Goal: Information Seeking & Learning: Learn about a topic

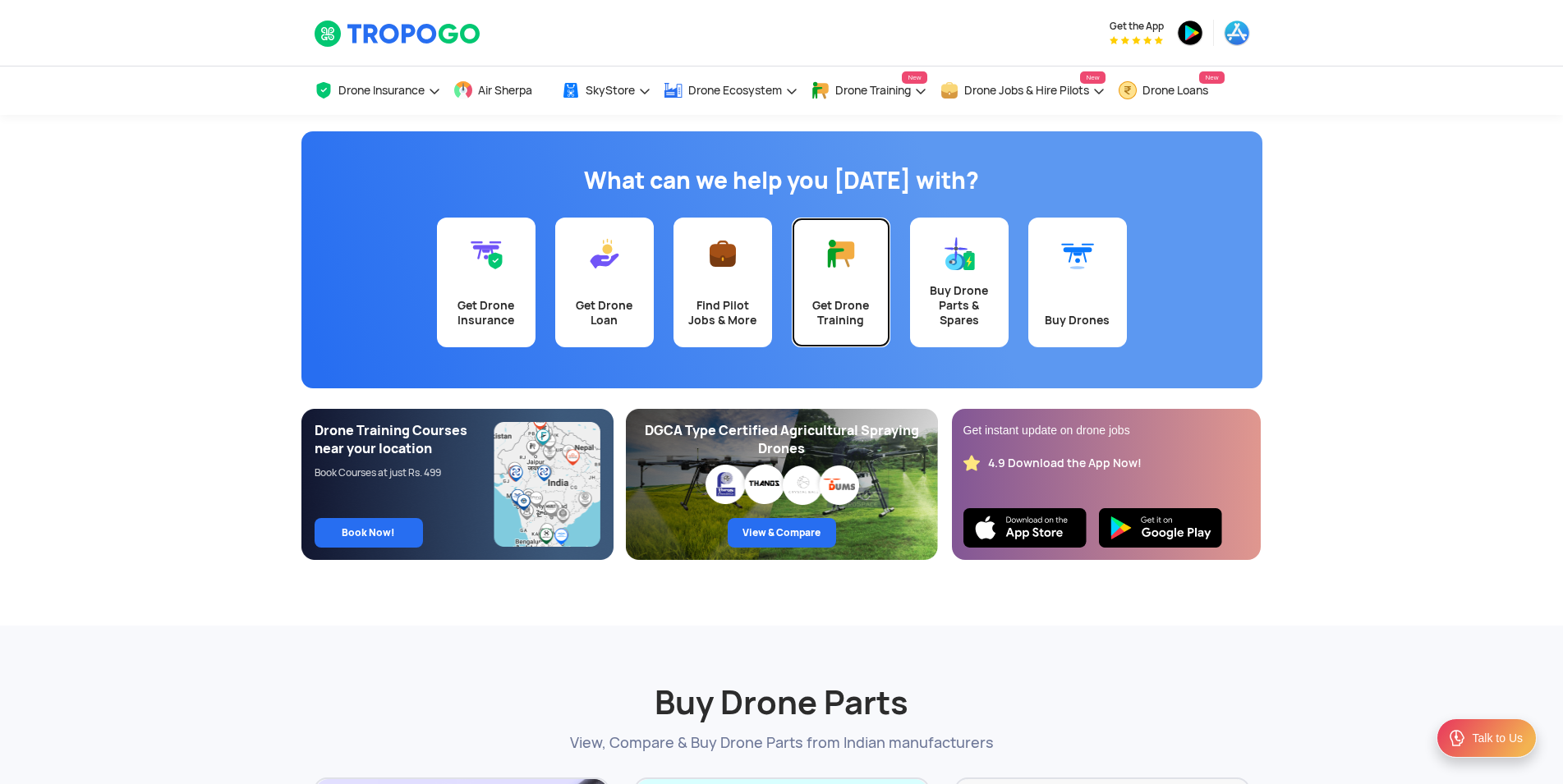
click at [835, 298] on div "Get Drone Training" at bounding box center [841, 313] width 79 height 29
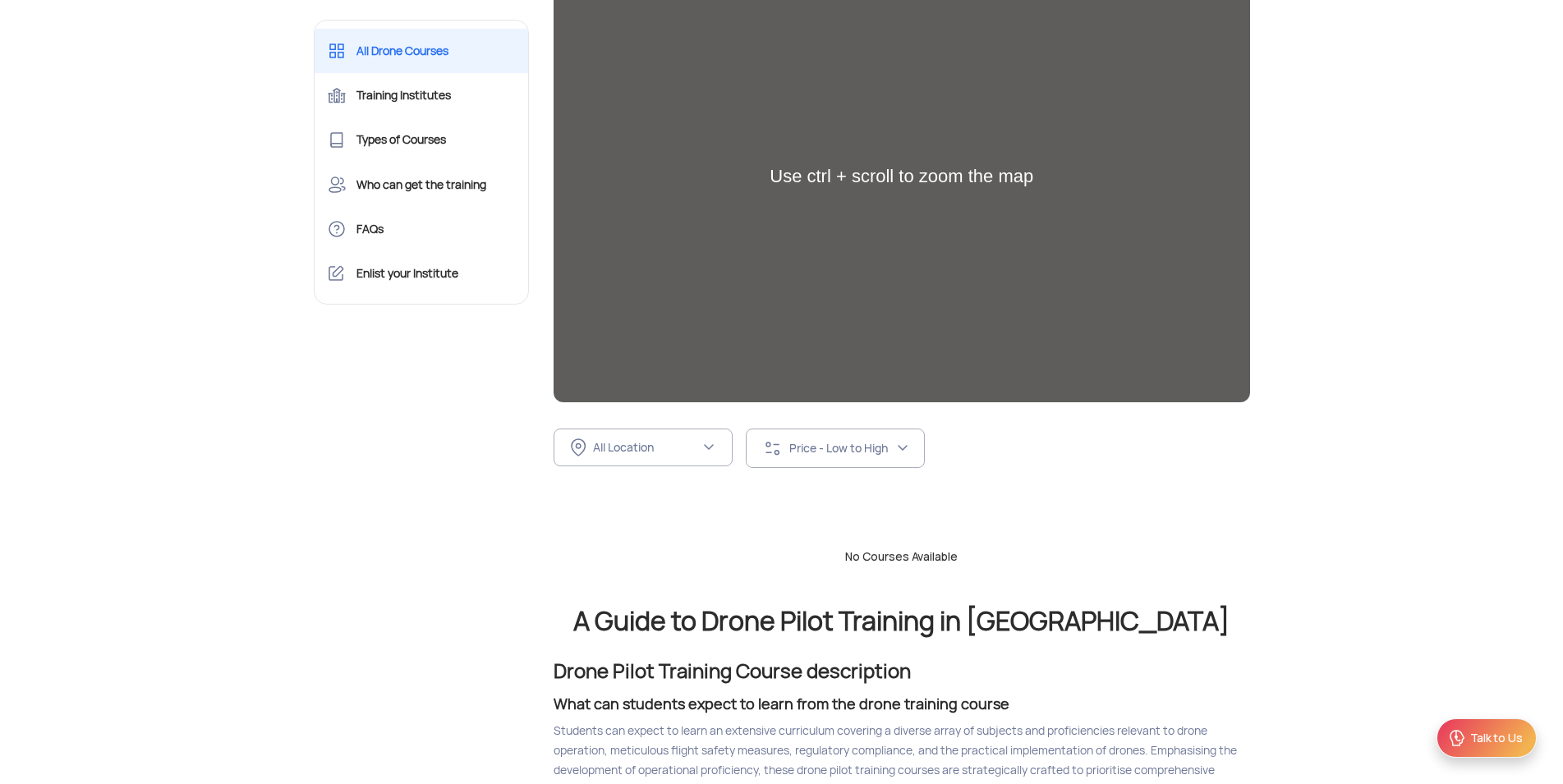
scroll to position [251, 0]
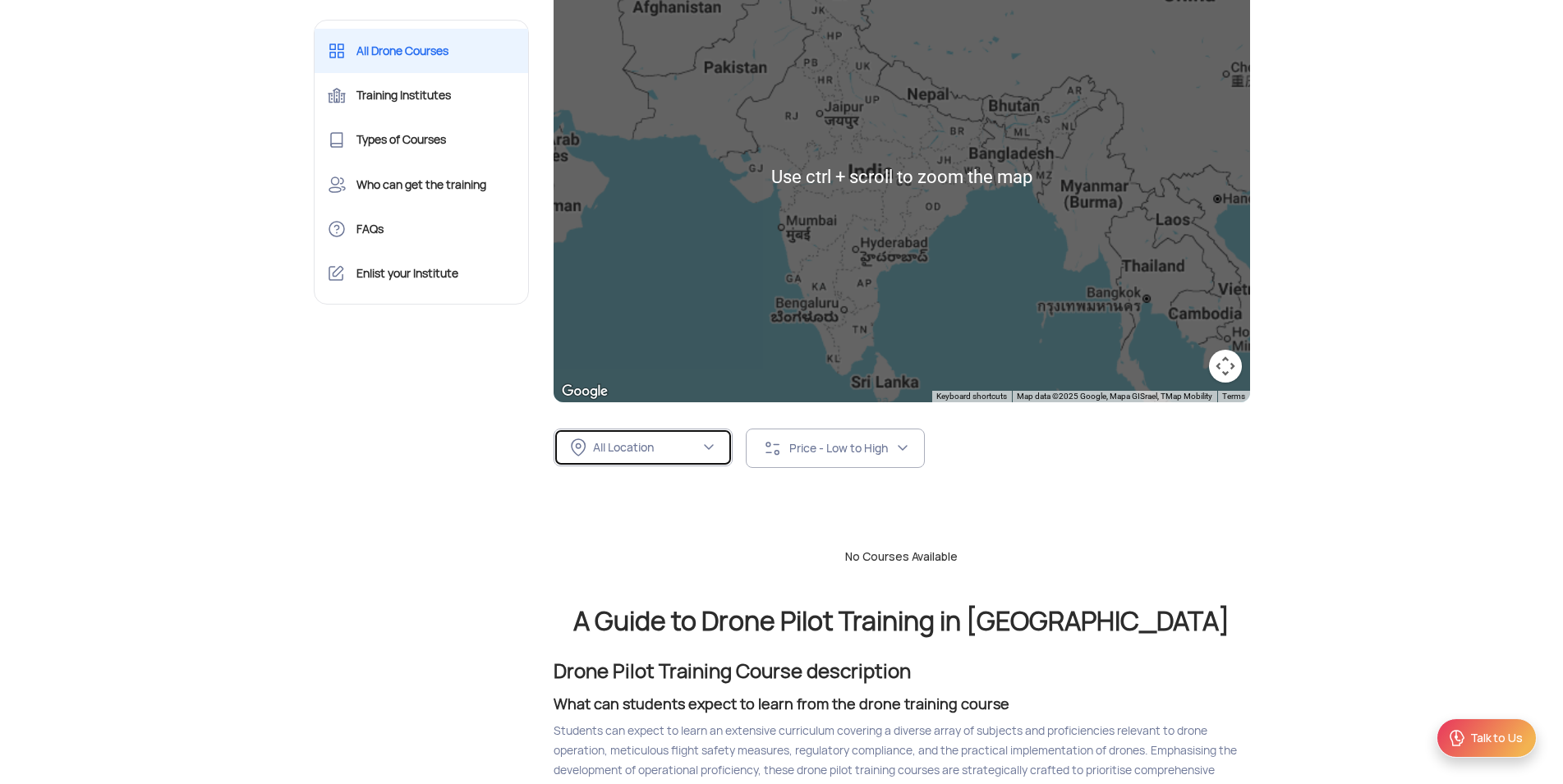
click at [673, 450] on div "All Location" at bounding box center [646, 448] width 107 height 15
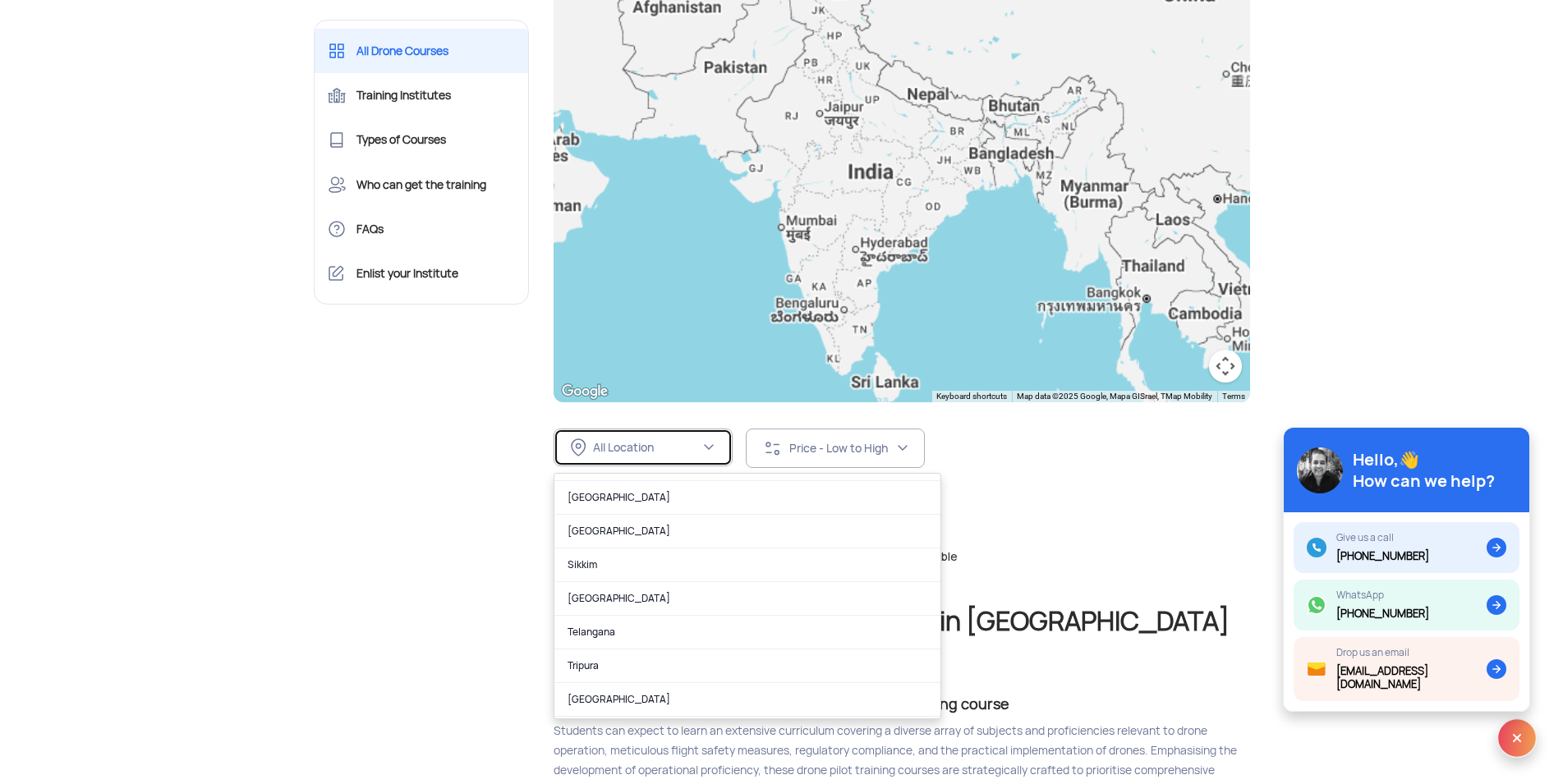
scroll to position [1034, 0]
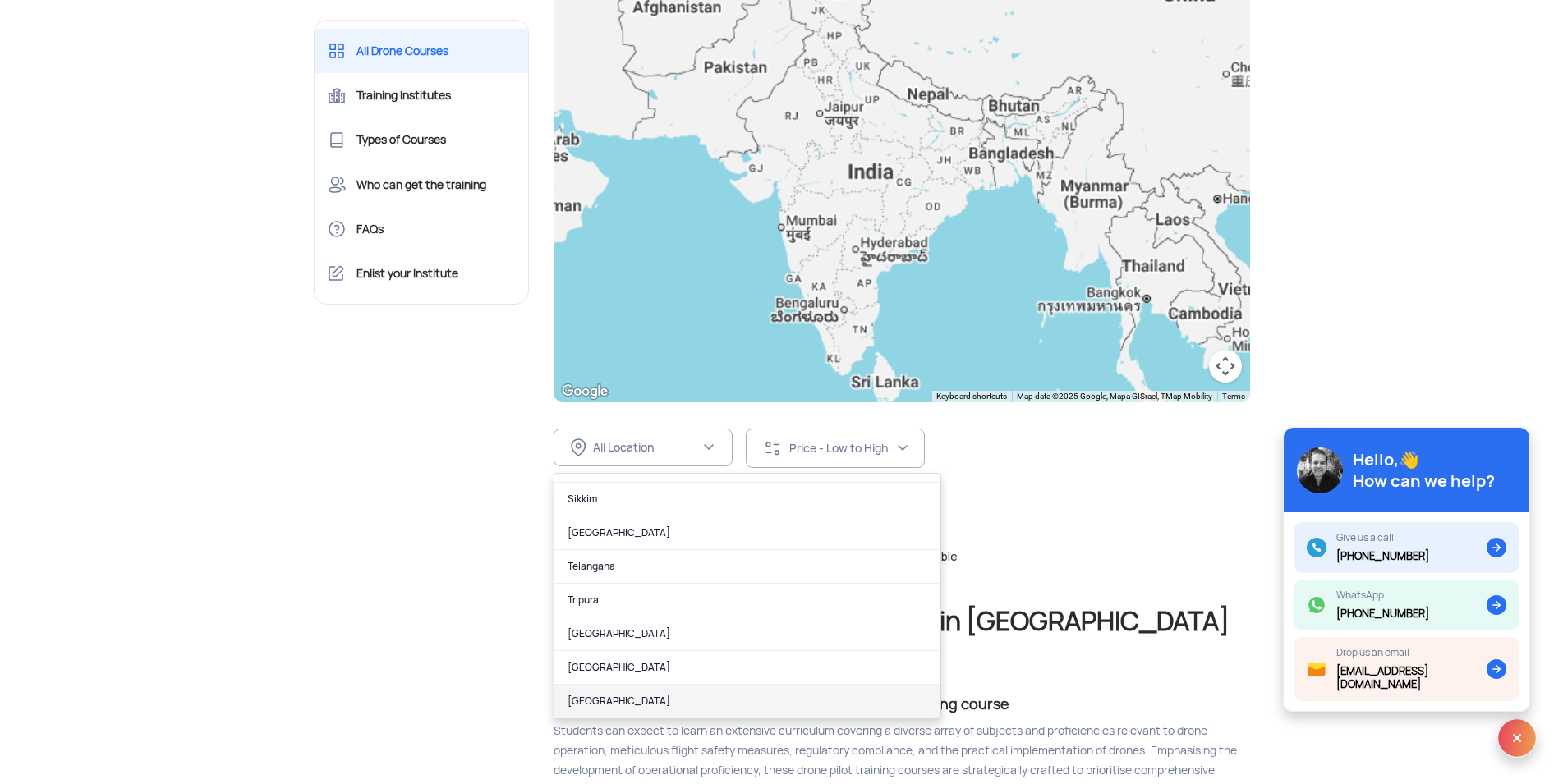
click at [754, 697] on link "[GEOGRAPHIC_DATA]" at bounding box center [747, 702] width 386 height 34
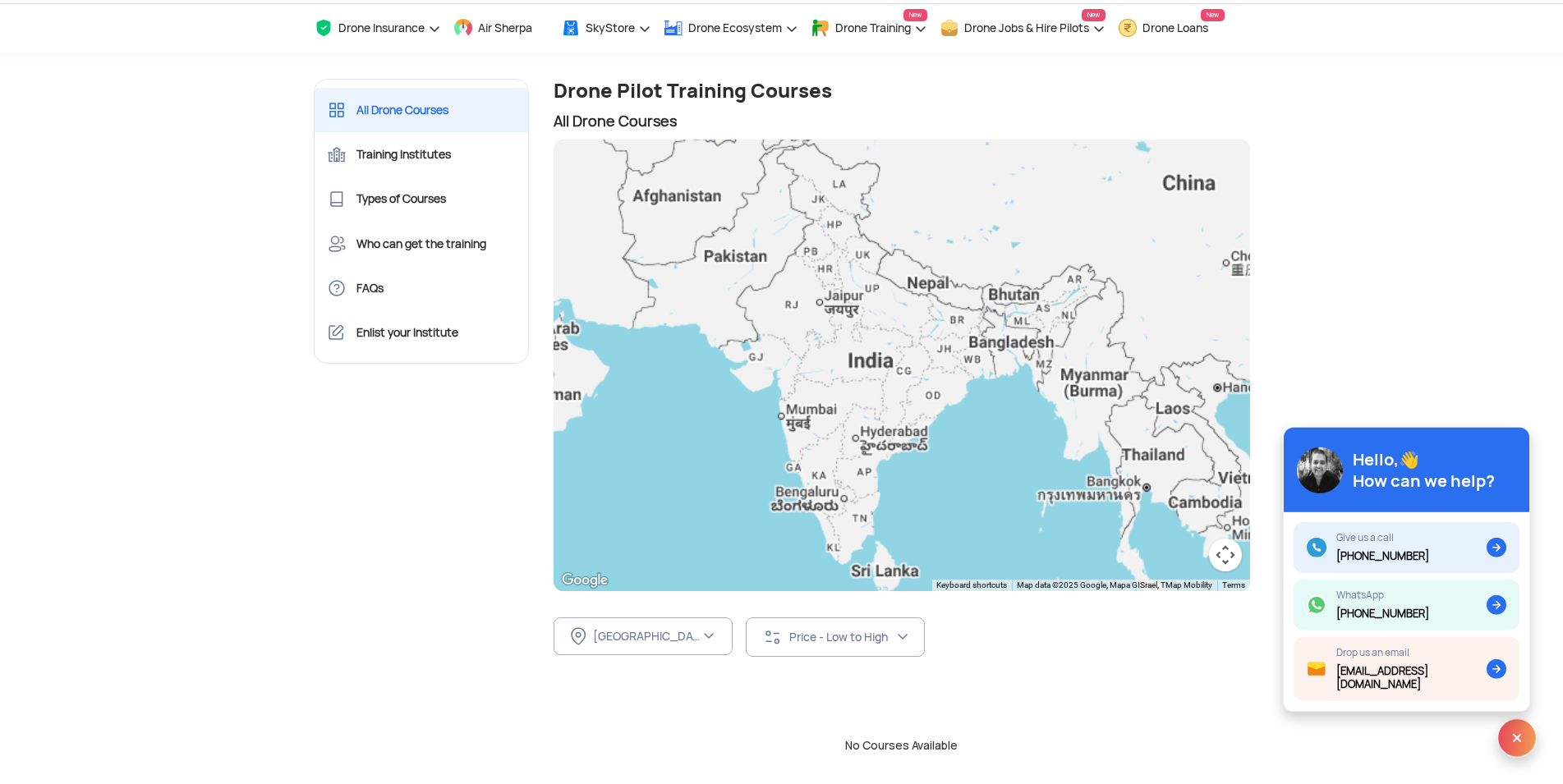
scroll to position [0, 0]
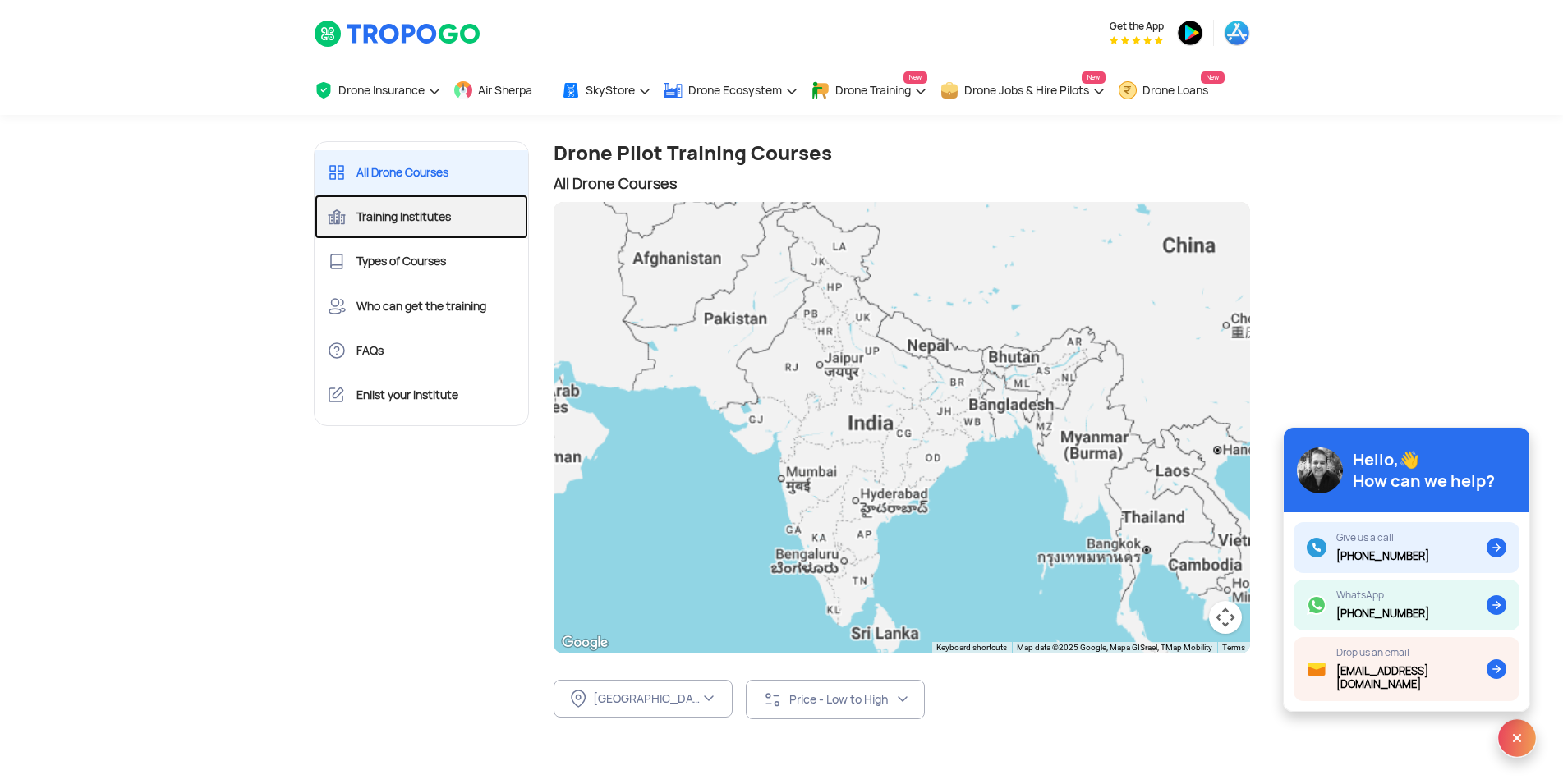
click at [457, 213] on link "Training Institutes" at bounding box center [421, 217] width 214 height 45
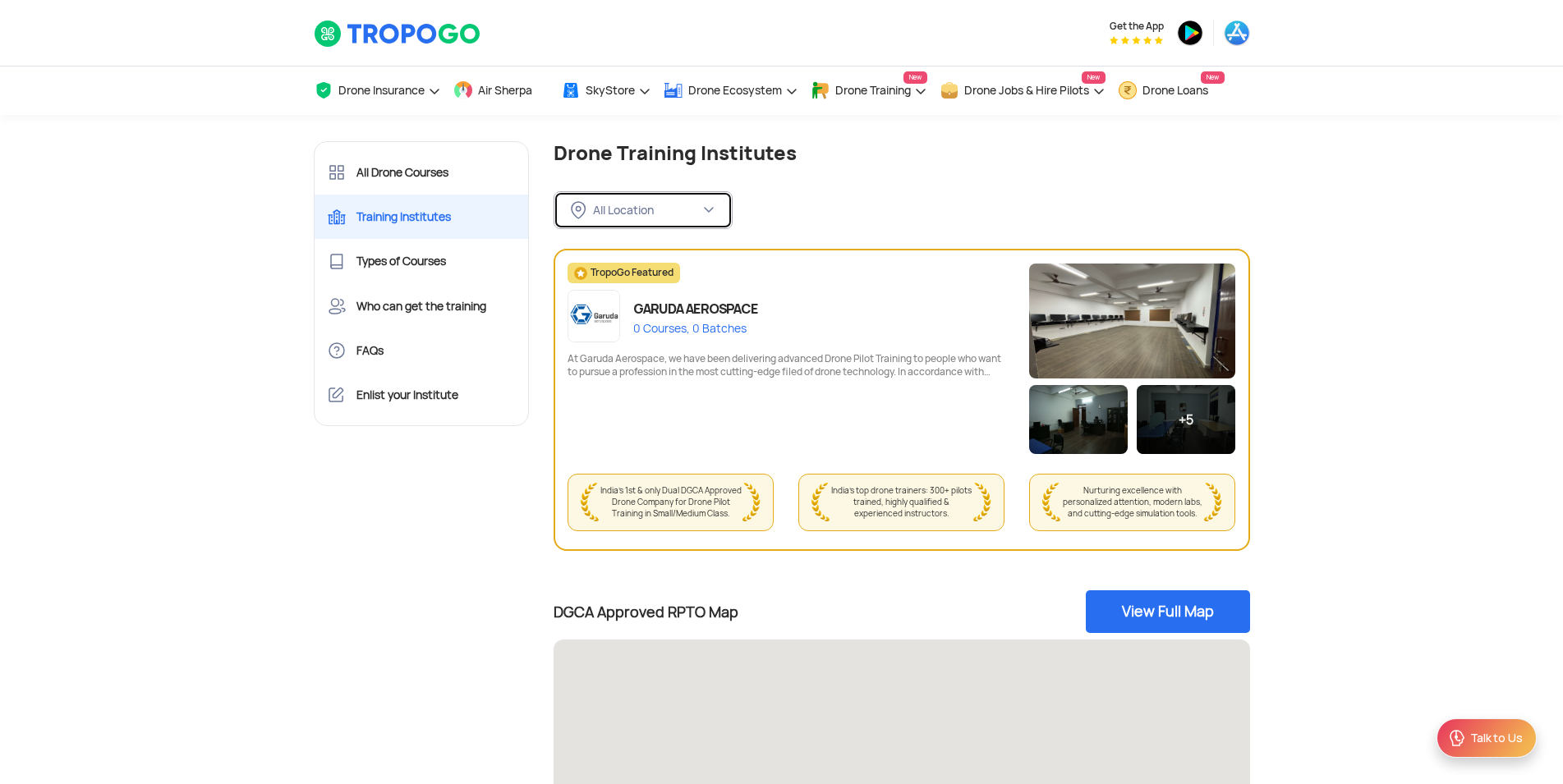
click at [668, 208] on div "All Location" at bounding box center [646, 210] width 107 height 15
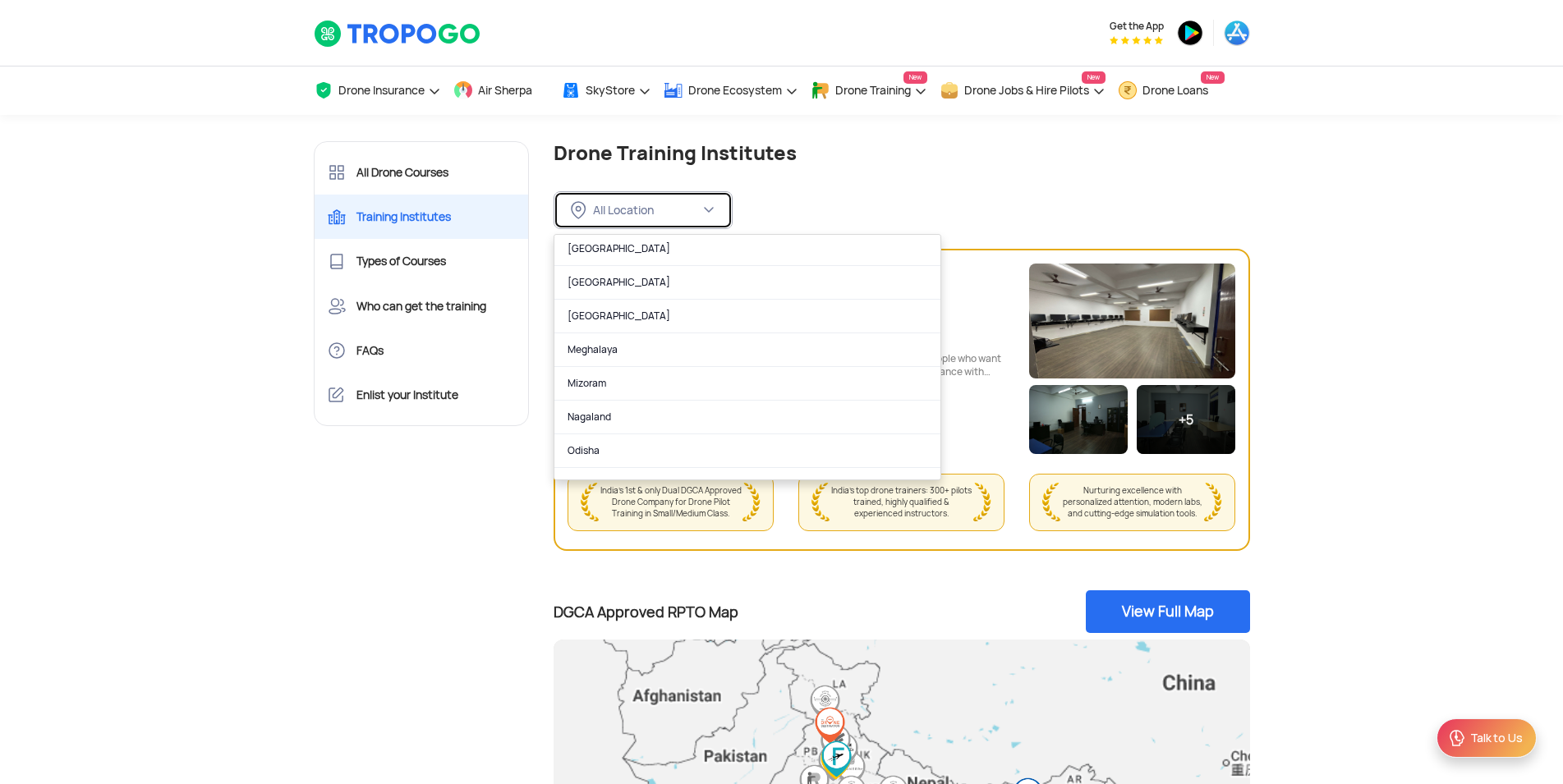
scroll to position [1034, 0]
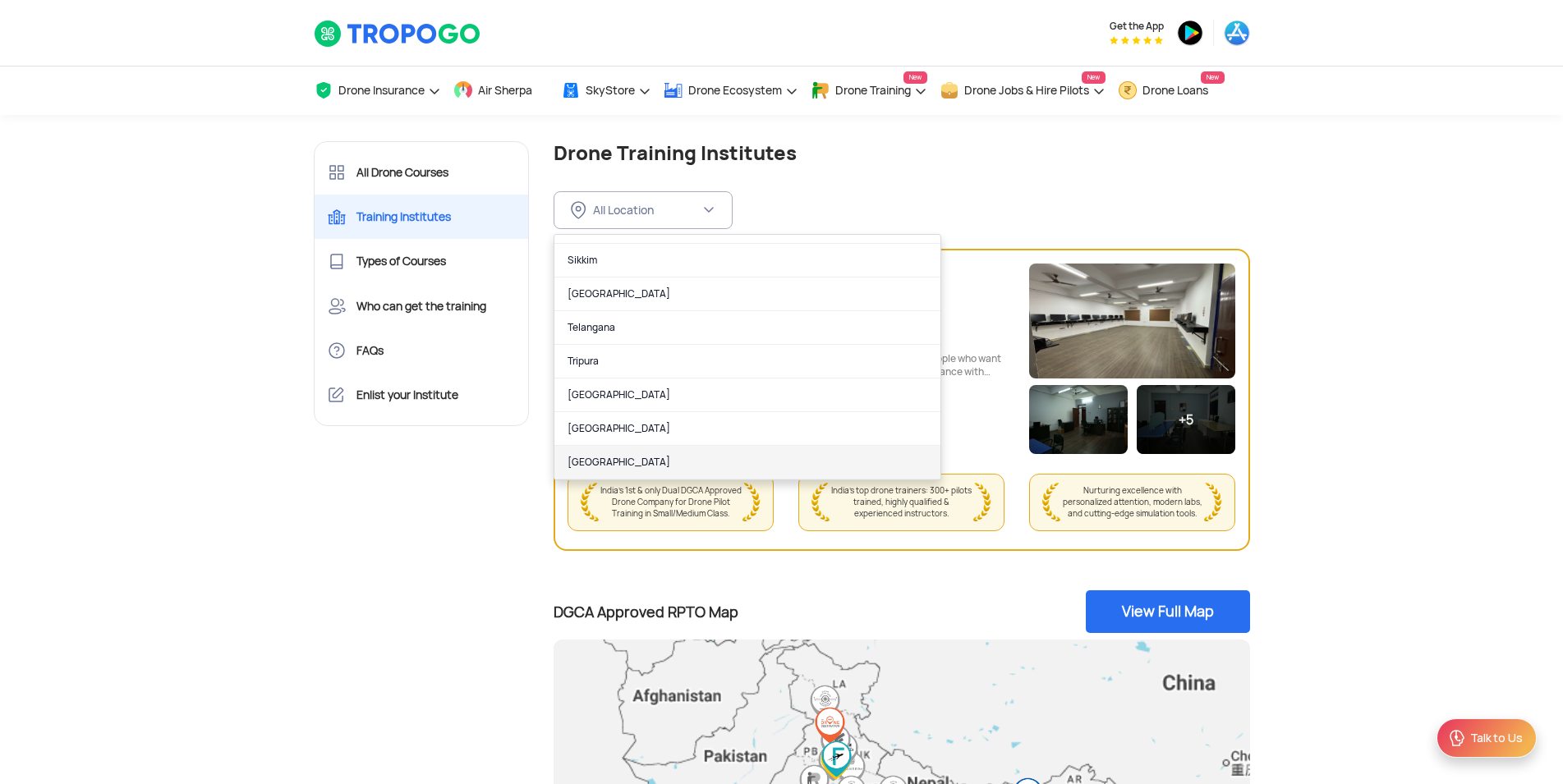
click at [664, 465] on link "[GEOGRAPHIC_DATA]" at bounding box center [747, 462] width 386 height 34
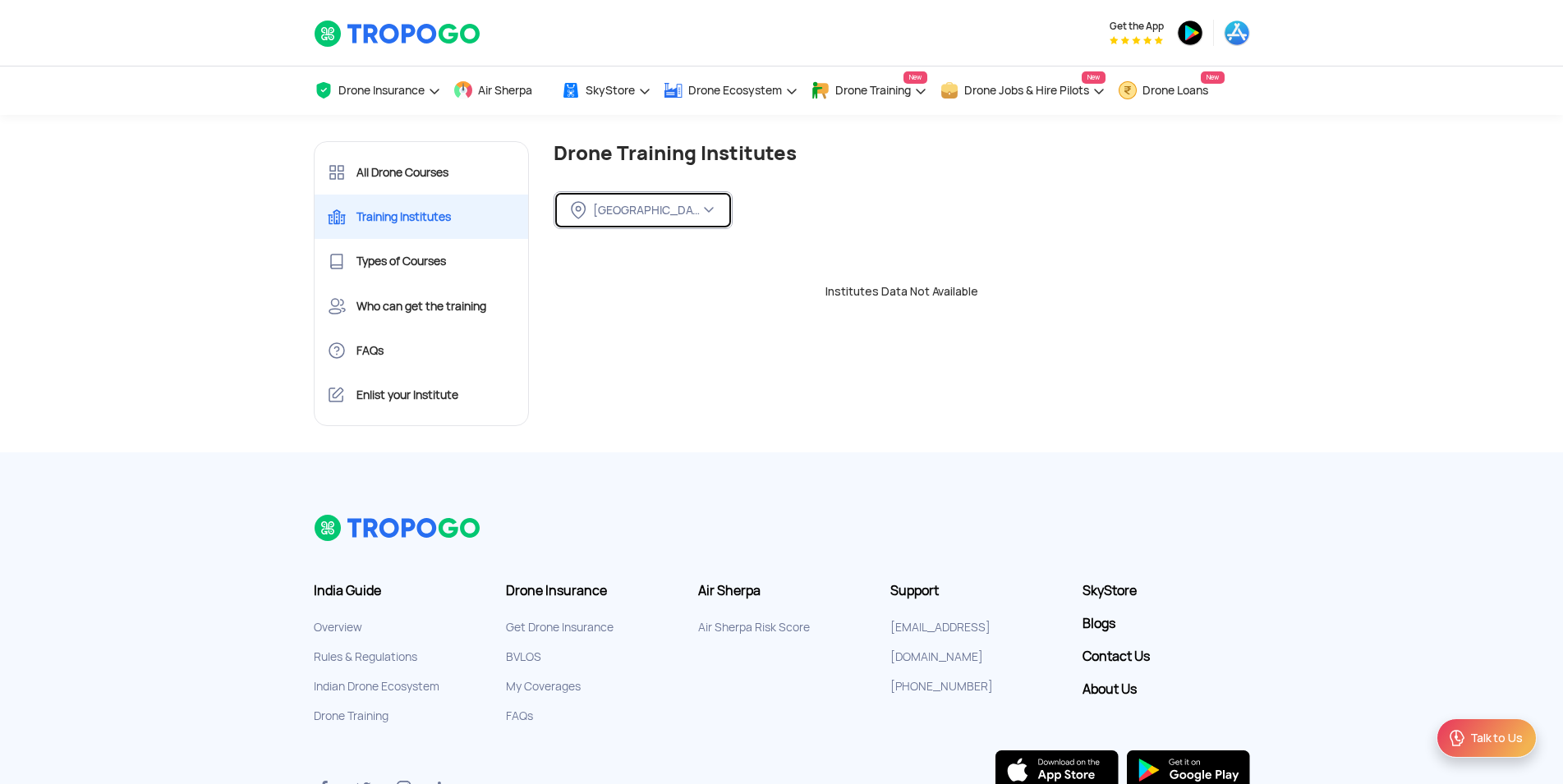
click at [675, 213] on div "[GEOGRAPHIC_DATA]" at bounding box center [646, 210] width 107 height 15
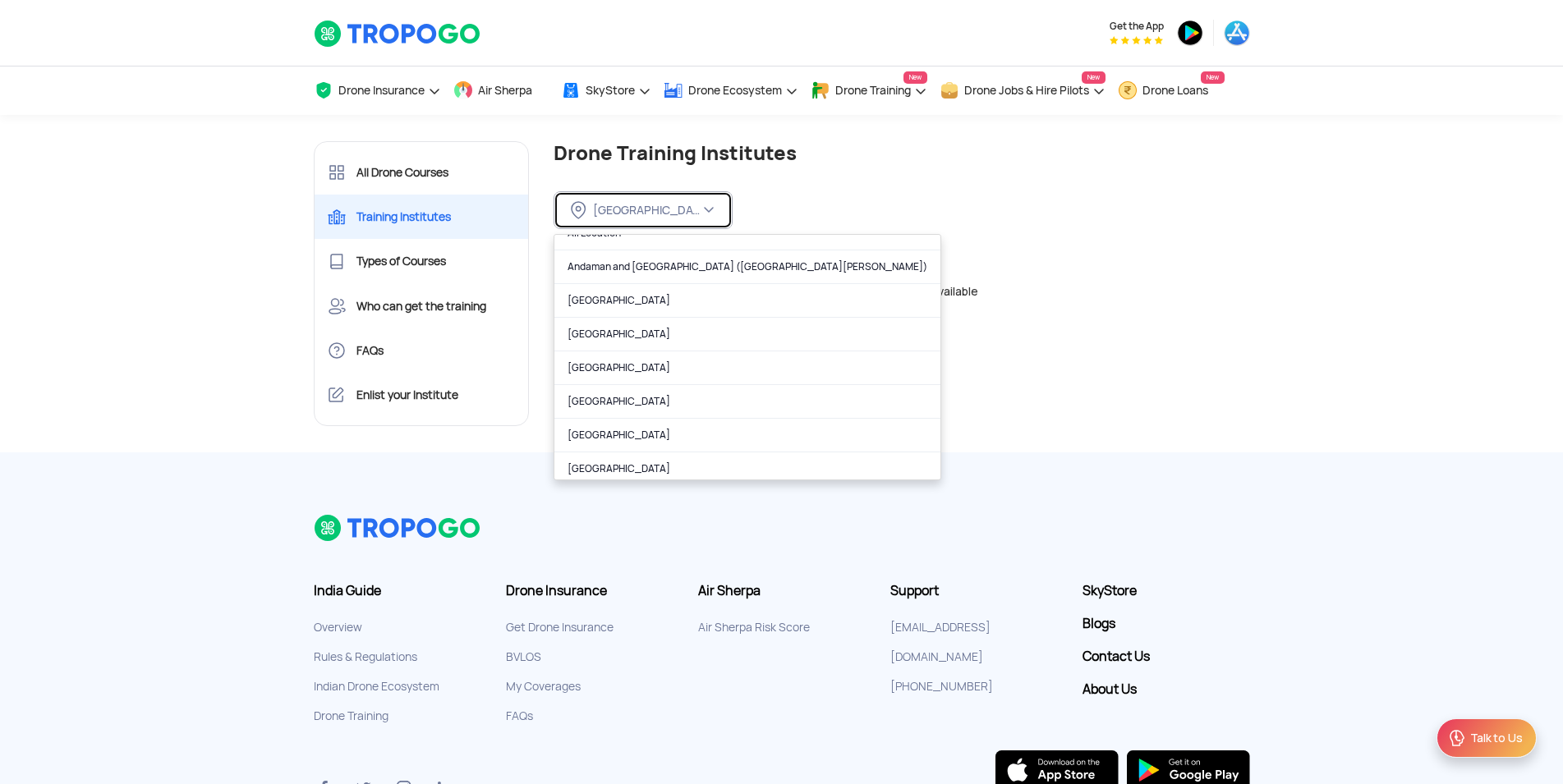
scroll to position [80, 0]
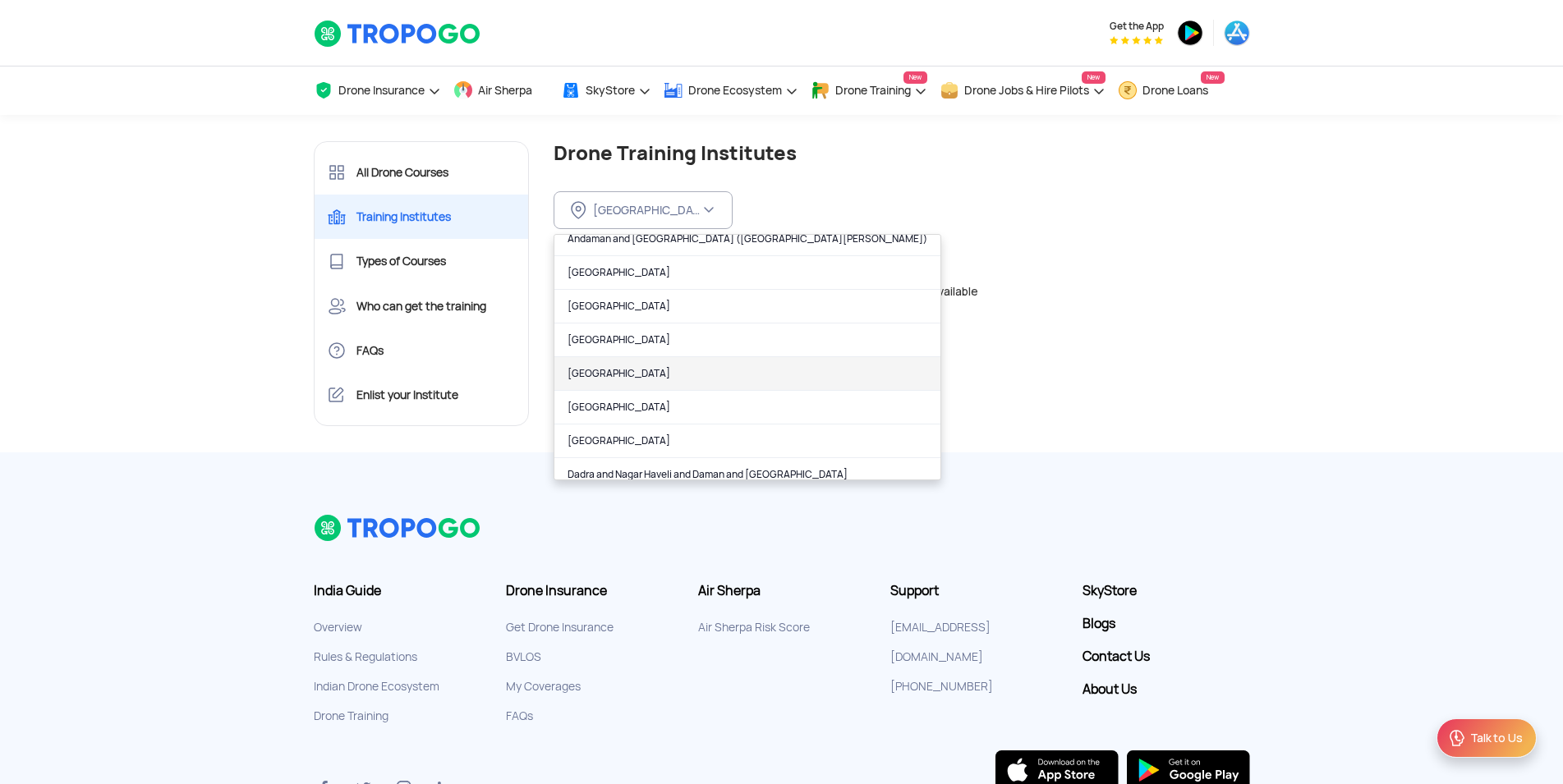
click at [747, 366] on link "[GEOGRAPHIC_DATA]" at bounding box center [747, 374] width 386 height 34
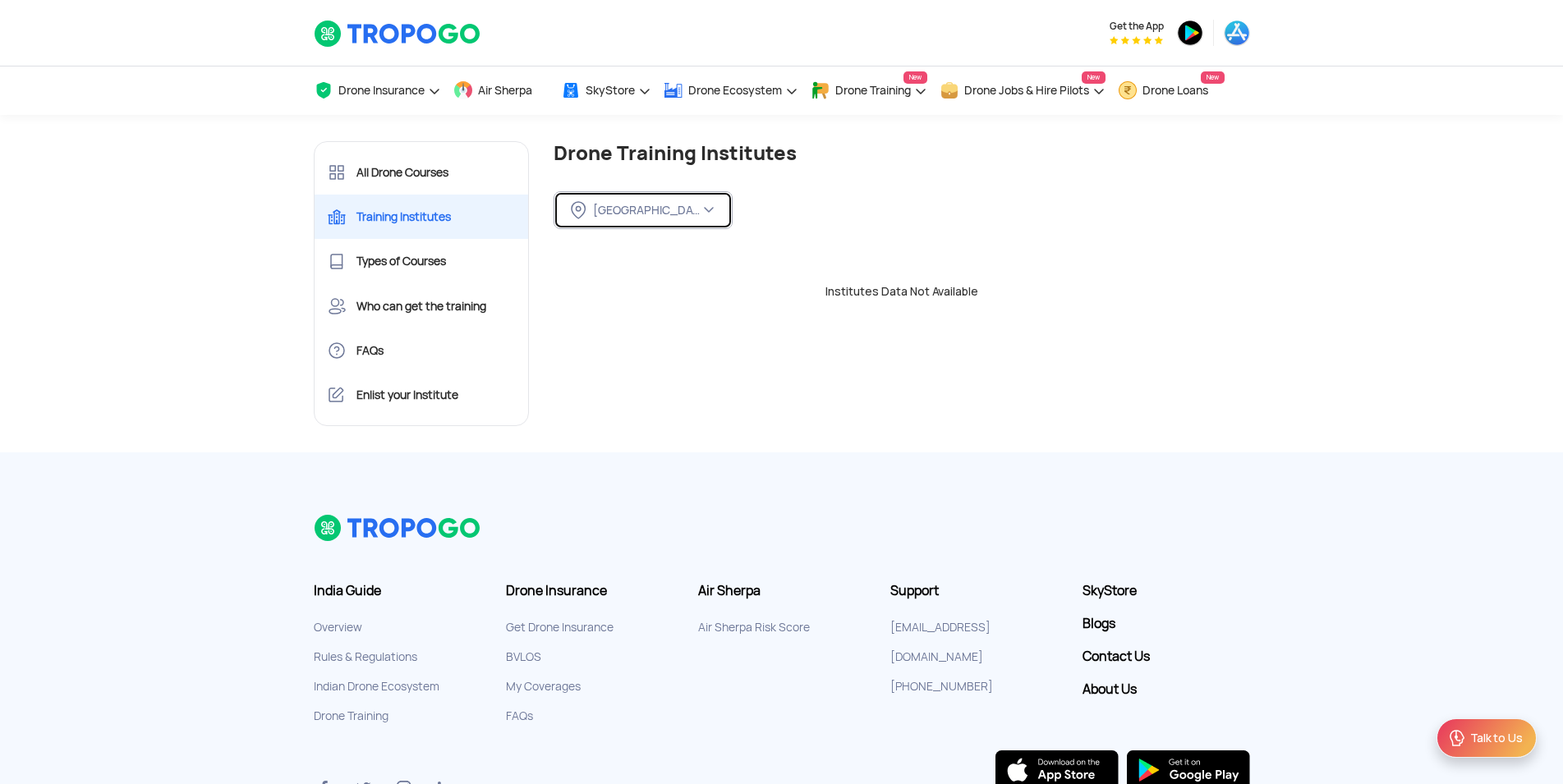
click at [690, 207] on div "[GEOGRAPHIC_DATA]" at bounding box center [646, 210] width 107 height 15
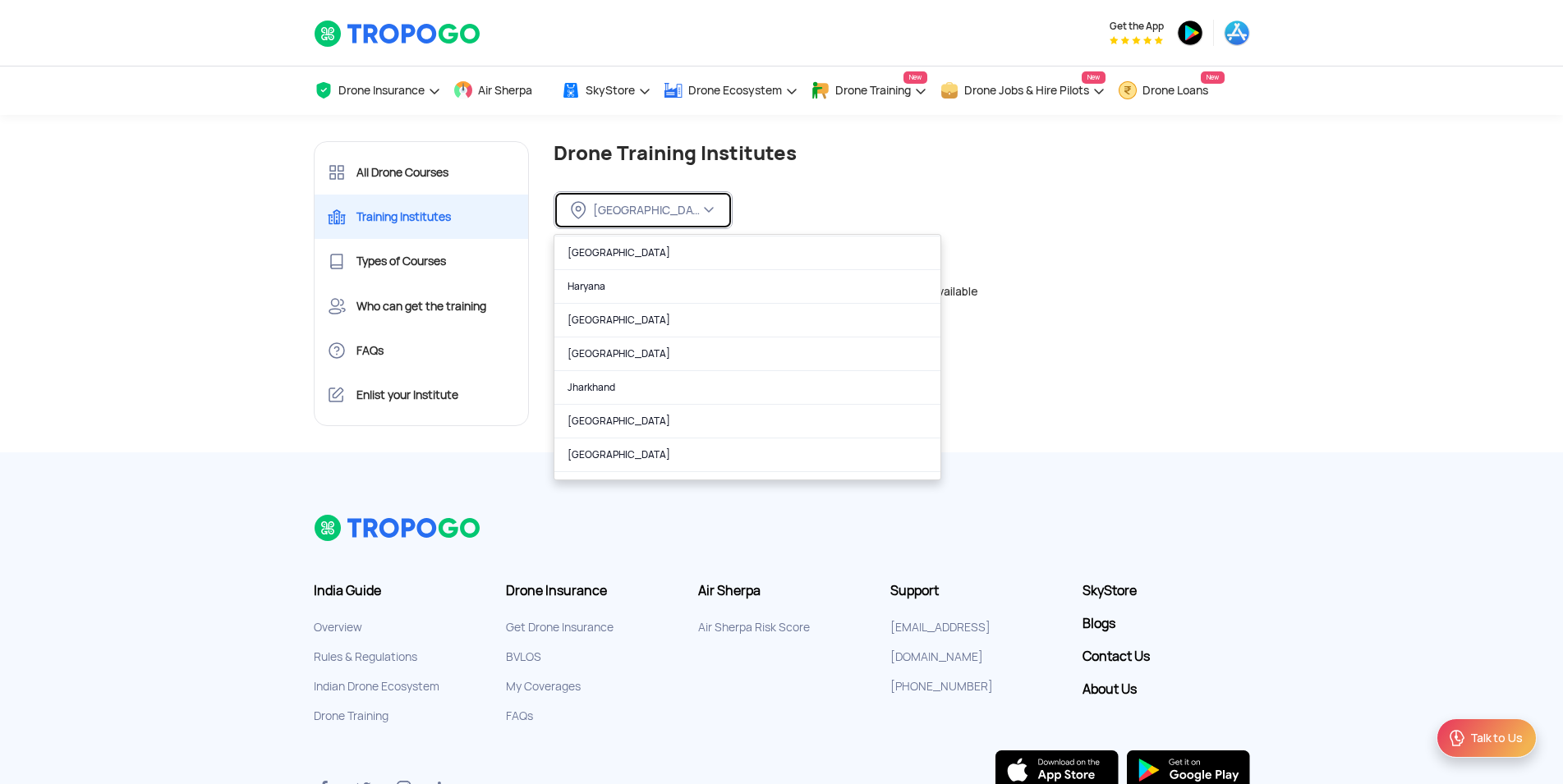
scroll to position [421, 0]
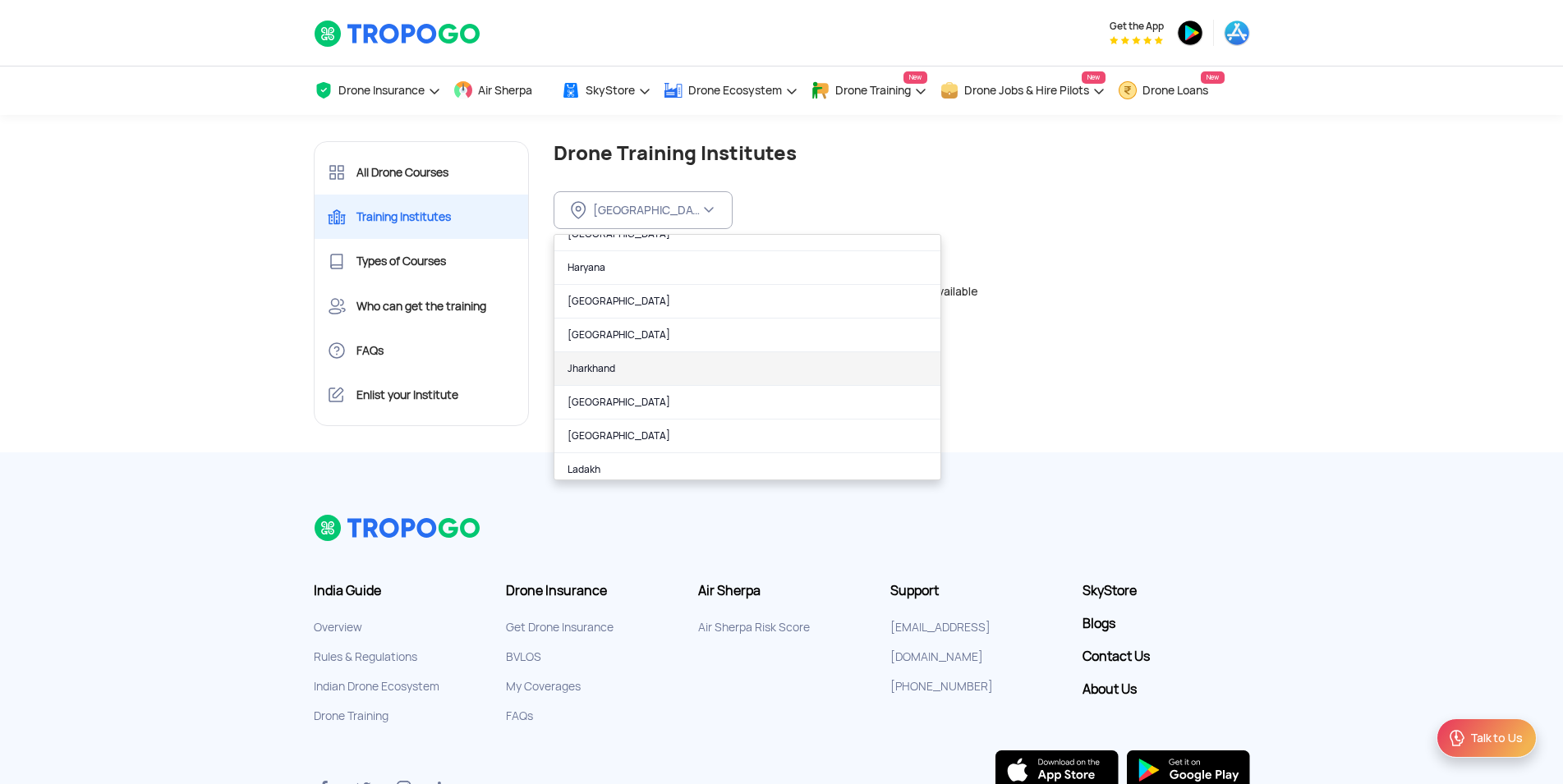
click at [742, 376] on link "Jharkhand" at bounding box center [747, 369] width 386 height 34
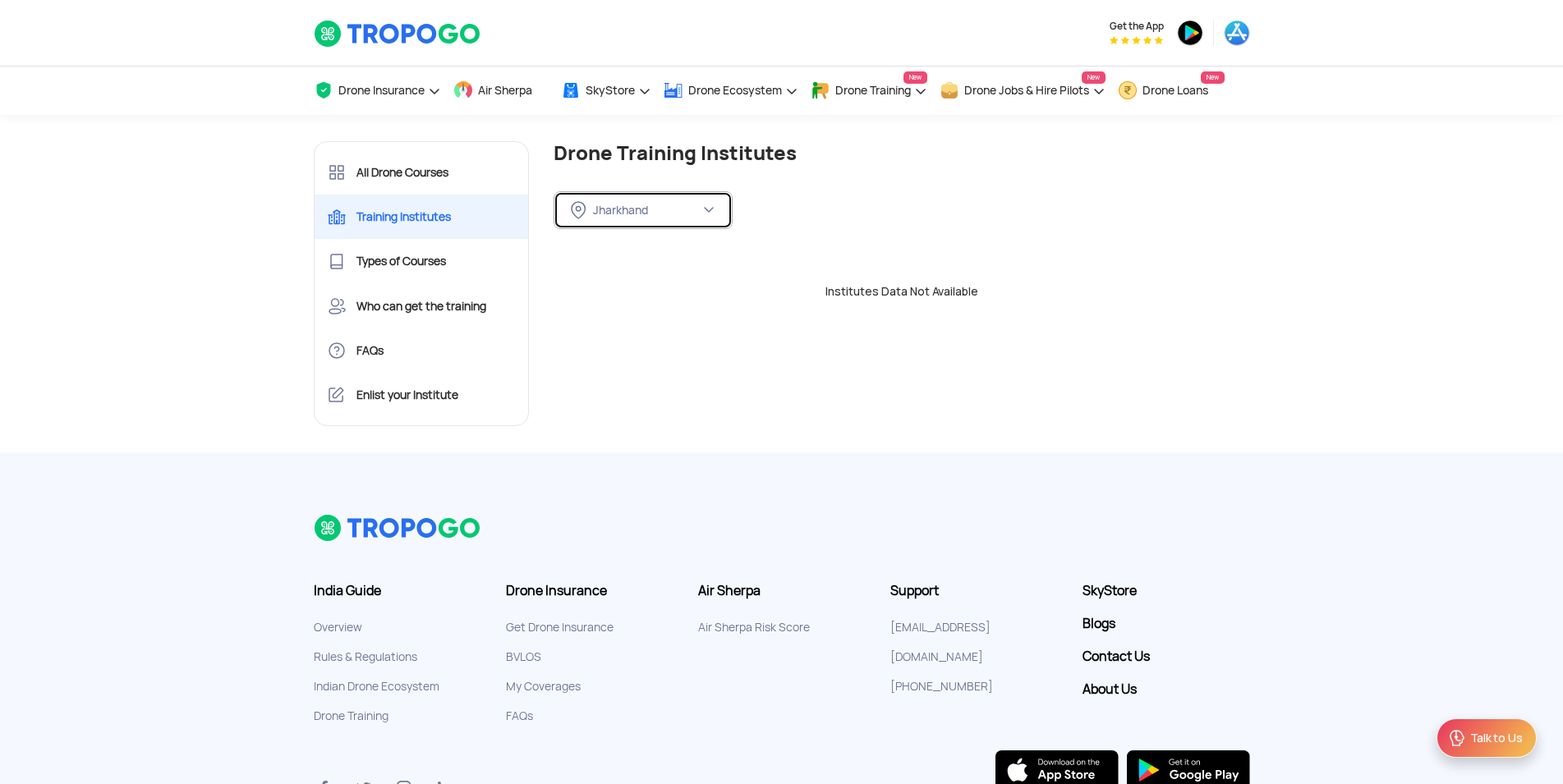
click at [717, 211] on button "Jharkhand" at bounding box center [642, 210] width 179 height 38
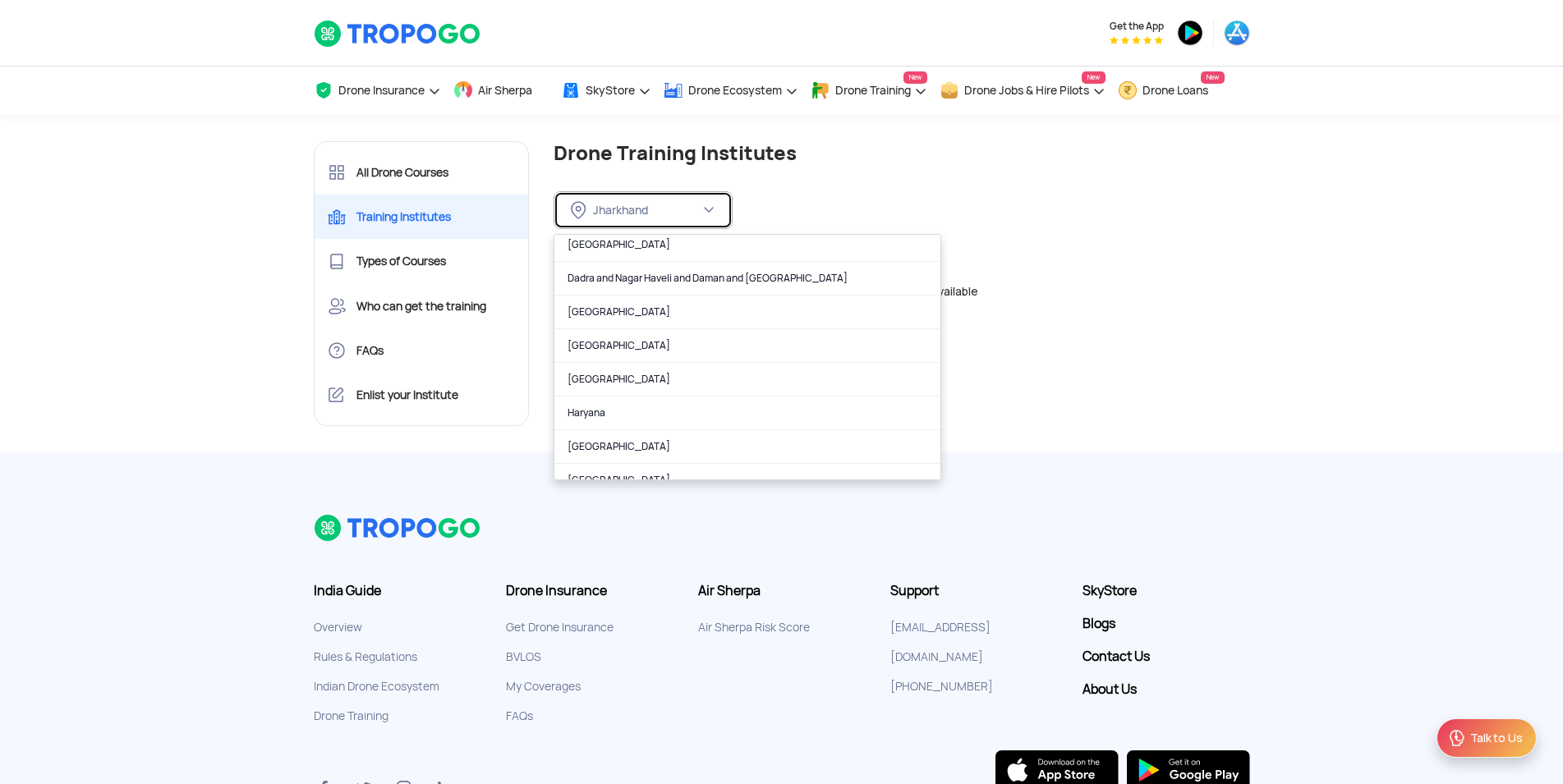
scroll to position [0, 0]
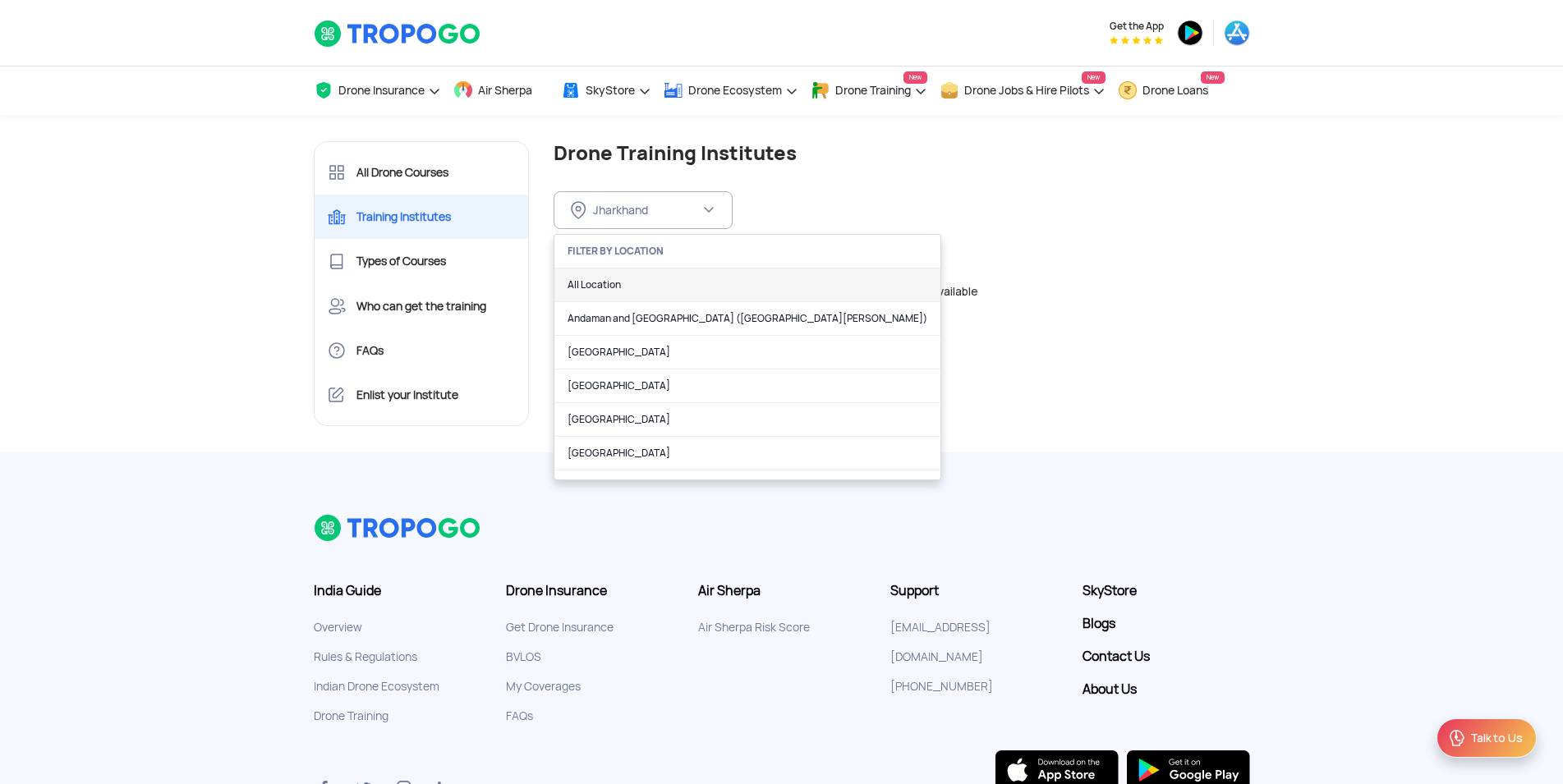
click at [720, 280] on link "All Location" at bounding box center [747, 285] width 386 height 34
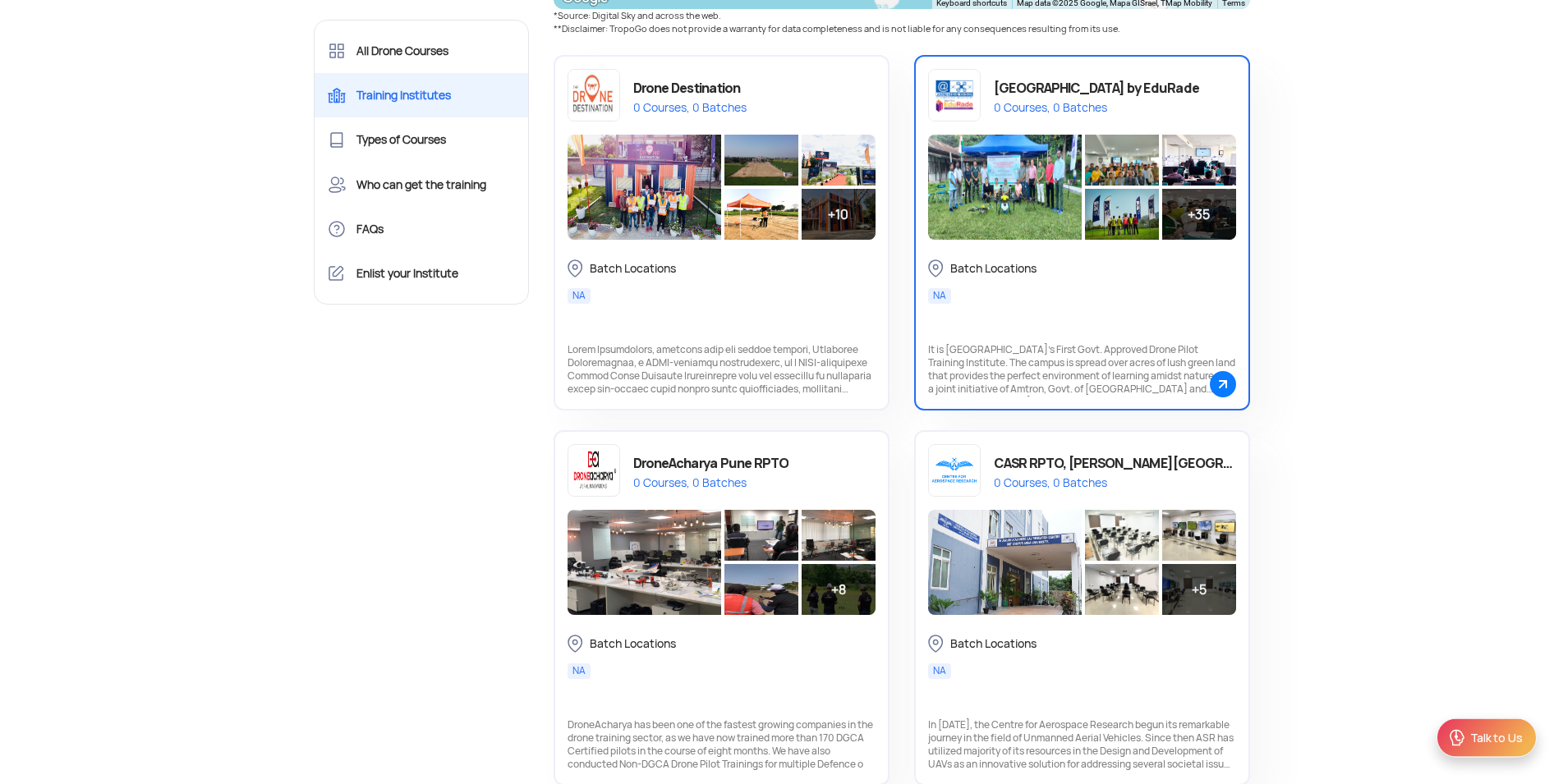
scroll to position [1088, 0]
